Goal: Find contact information

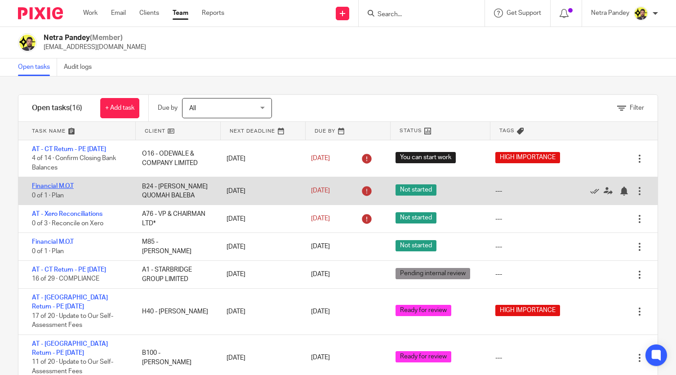
click at [67, 185] on link "Financial M.O.T" at bounding box center [53, 186] width 42 height 6
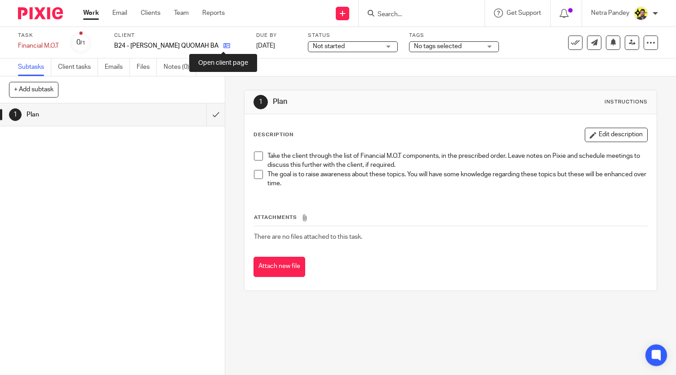
click at [224, 46] on icon at bounding box center [227, 45] width 7 height 7
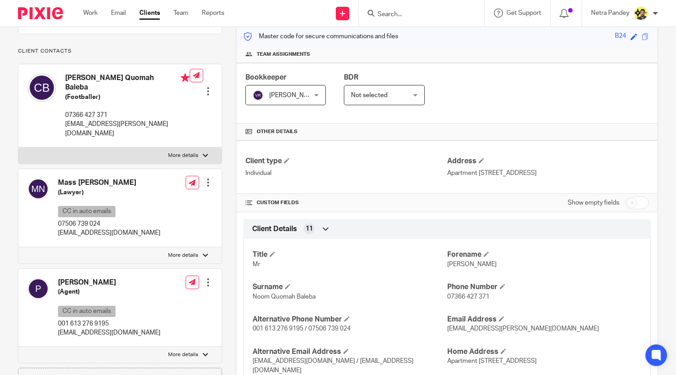
scroll to position [135, 0]
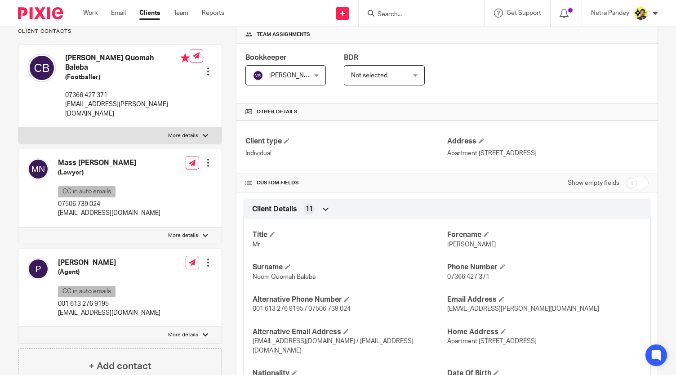
click at [101, 200] on p "07506 739 024" at bounding box center [109, 204] width 103 height 9
click at [22, 208] on div "Mass [PERSON_NAME] (Lawyer) CC in auto emails [PHONE_NUMBER] [EMAIL_ADDRESS][DO…" at bounding box center [119, 188] width 203 height 78
click at [141, 193] on div "Mass Ndow-Njie (Lawyer) CC in auto emails 07506 739 024 contact@massndownjie.co…" at bounding box center [119, 188] width 203 height 78
drag, startPoint x: 114, startPoint y: 143, endPoint x: 56, endPoint y: 146, distance: 57.7
click at [56, 154] on div "Mass Ndow-Njie (Lawyer) CC in auto emails 07506 739 024 contact@massndownjie.com" at bounding box center [93, 188] width 133 height 69
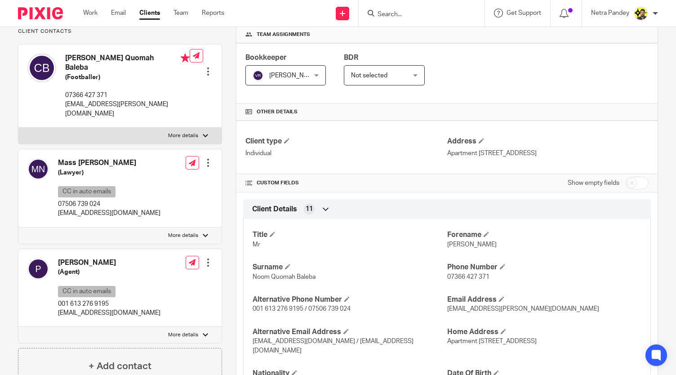
copy h4 "Mass Ndow-Njie"
drag, startPoint x: 103, startPoint y: 185, endPoint x: 59, endPoint y: 183, distance: 44.6
click at [59, 200] on p "07506 739 024" at bounding box center [109, 204] width 103 height 9
copy p "07506 739 024"
drag, startPoint x: 90, startPoint y: 243, endPoint x: 58, endPoint y: 243, distance: 32.4
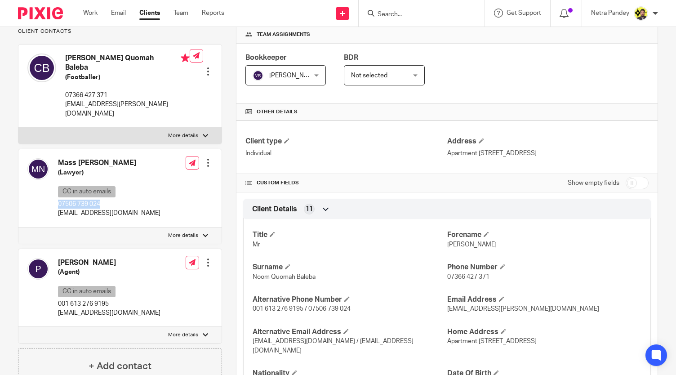
click at [58, 254] on div "Patrick (Agent) CC in auto emails 001 613 276 9195 highperformanceottawa@gmail.…" at bounding box center [93, 288] width 133 height 69
copy h4 "Patrick"
drag, startPoint x: 114, startPoint y: 284, endPoint x: 56, endPoint y: 286, distance: 58.5
click at [56, 286] on div "Patrick (Agent) CC in auto emails 001 613 276 9195 highperformanceottawa@gmail.…" at bounding box center [93, 288] width 133 height 69
copy p "001 613 276 9195"
